Goal: Use online tool/utility: Utilize a website feature to perform a specific function

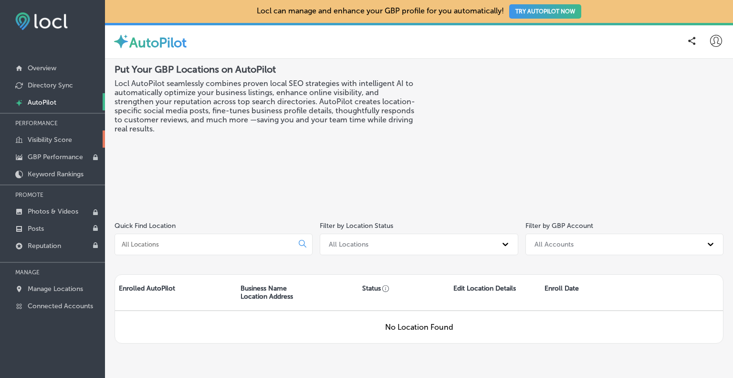
click at [40, 136] on p "Visibility Score" at bounding box center [50, 140] width 44 height 8
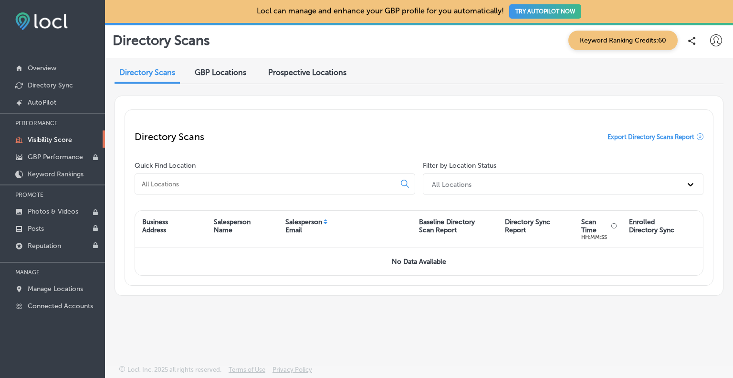
click at [316, 76] on span "Prospective Locations" at bounding box center [307, 72] width 78 height 9
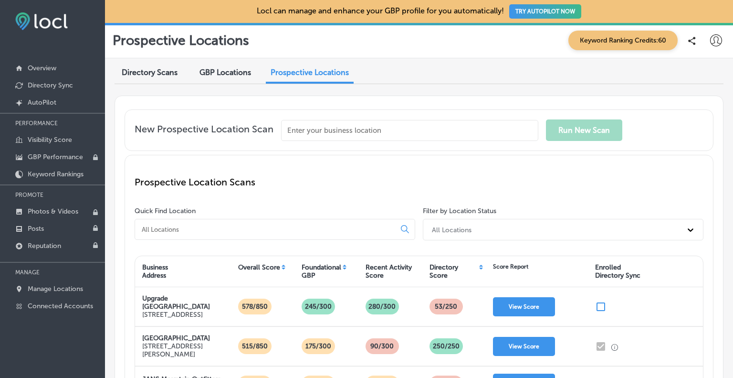
click at [446, 127] on input "text" at bounding box center [409, 130] width 257 height 21
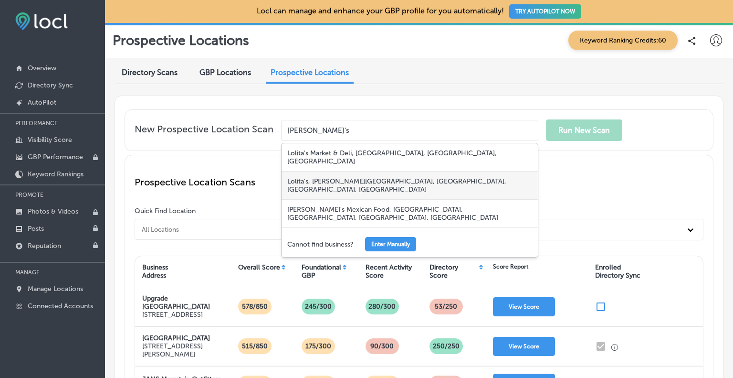
scroll to position [11, 0]
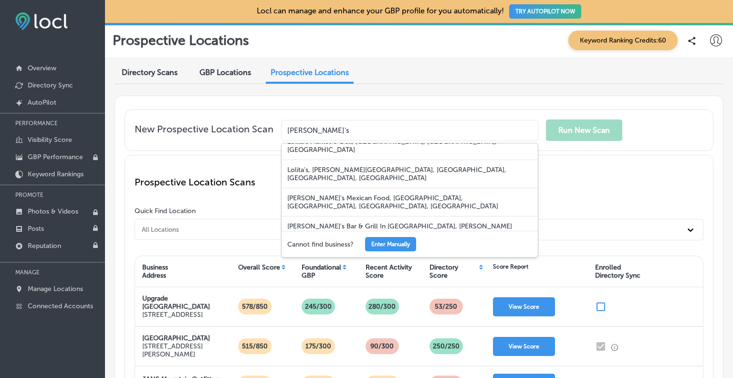
click at [378, 253] on div "[PERSON_NAME]'s Mexican Food, [PERSON_NAME][GEOGRAPHIC_DATA], [GEOGRAPHIC_DATA]…" at bounding box center [410, 267] width 256 height 28
type input "[PERSON_NAME]'s Mexican Food, [PERSON_NAME][GEOGRAPHIC_DATA], [GEOGRAPHIC_DATA]…"
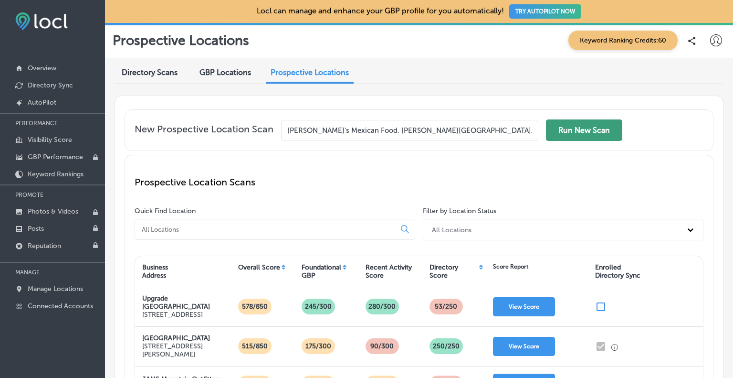
click at [585, 132] on button "Run New Scan" at bounding box center [584, 129] width 76 height 21
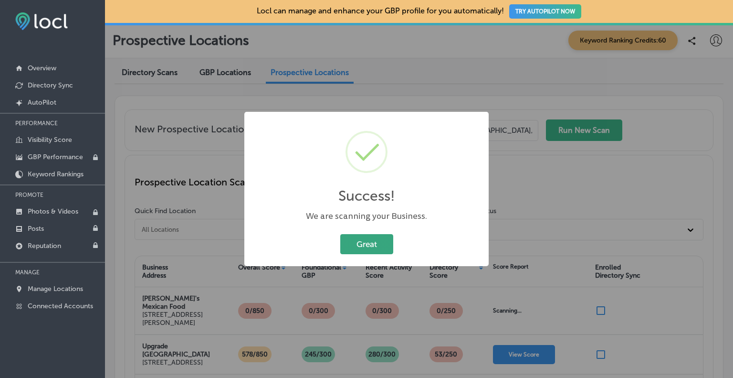
click at [369, 244] on button "Great" at bounding box center [366, 244] width 53 height 20
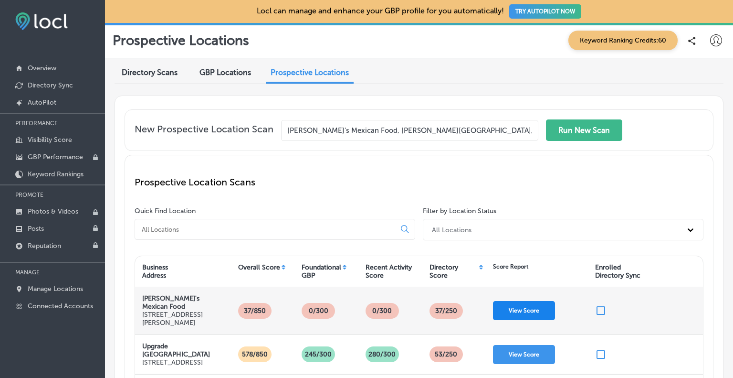
click at [527, 303] on button "View Score" at bounding box center [524, 310] width 62 height 19
